Goal: Navigation & Orientation: Understand site structure

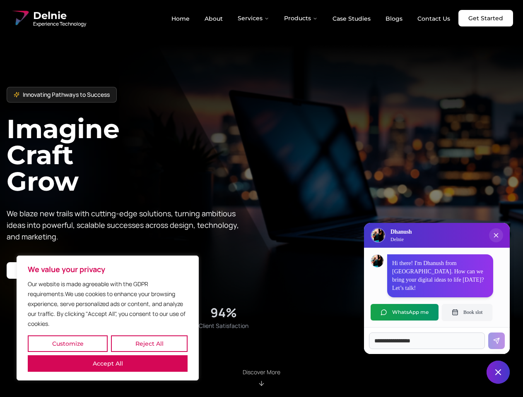
click at [67, 344] on button "Customize" at bounding box center [68, 344] width 80 height 17
click at [0, 0] on div at bounding box center [0, 0] width 0 height 0
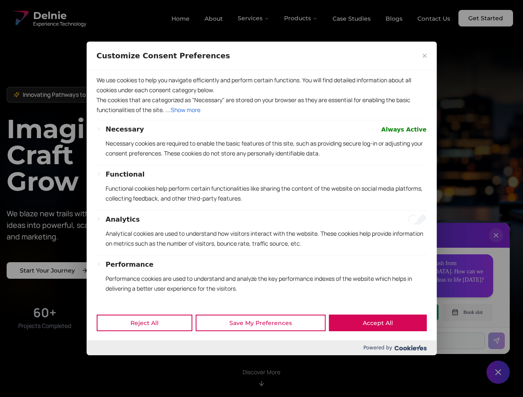
click at [108, 95] on p "We use cookies to help you navigate efficiently and perform certain functions. …" at bounding box center [261, 85] width 330 height 20
click at [261, 115] on p "The cookies that are categorized as "Necessary" are stored on your browser as t…" at bounding box center [261, 105] width 330 height 20
click at [254, 18] on div at bounding box center [261, 198] width 523 height 397
click at [301, 18] on div at bounding box center [261, 198] width 523 height 397
click at [496, 244] on div at bounding box center [261, 198] width 523 height 397
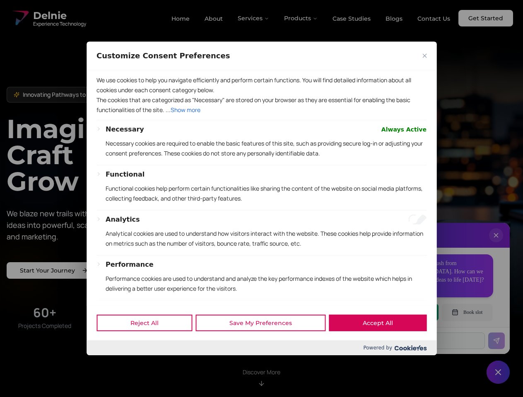
click at [404, 313] on div "Reject All Save My Preferences Accept All" at bounding box center [262, 322] width 350 height 35
click at [467, 313] on div at bounding box center [261, 198] width 523 height 397
click at [498, 373] on div at bounding box center [261, 198] width 523 height 397
